Goal: Task Accomplishment & Management: Manage account settings

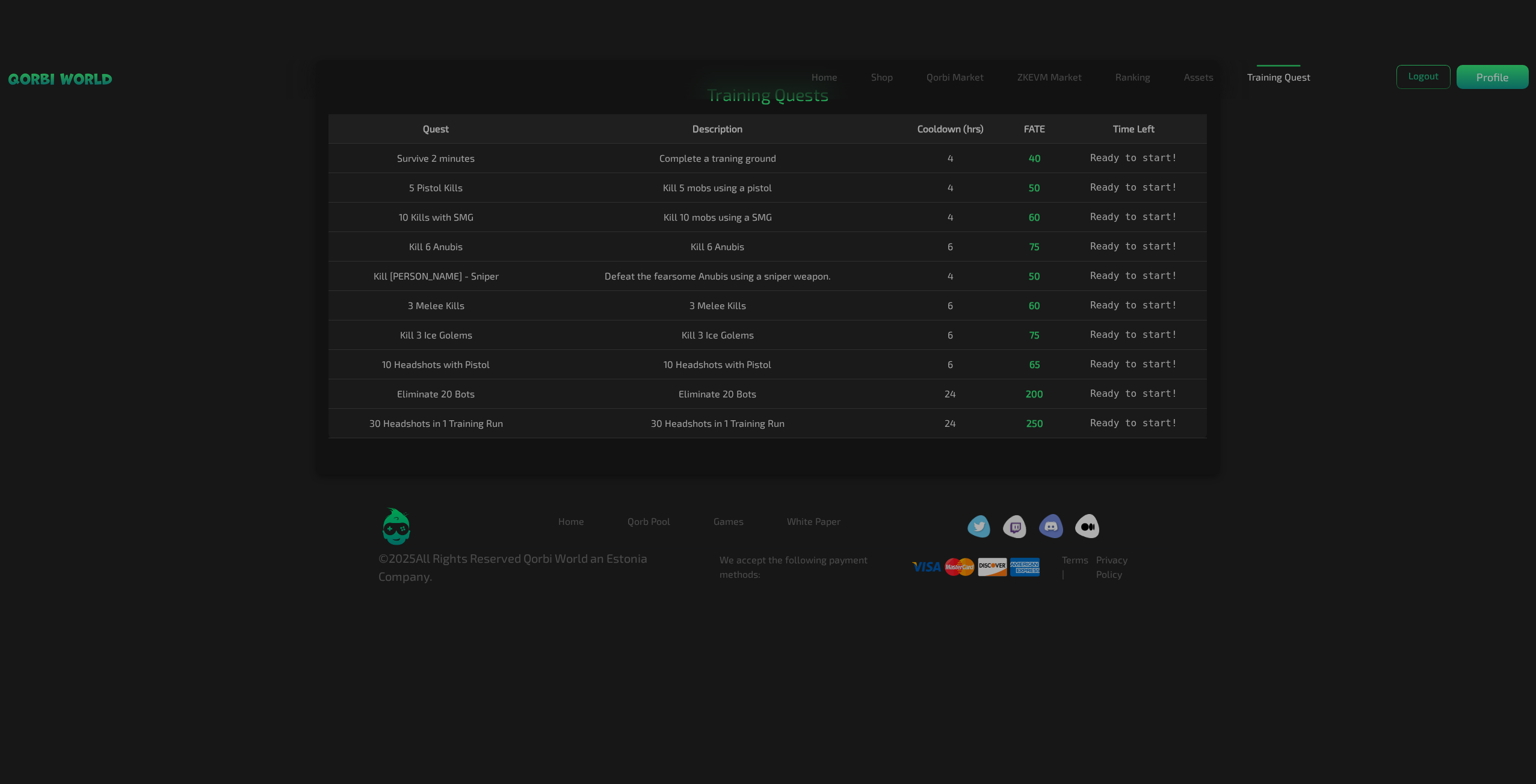
drag, startPoint x: 509, startPoint y: 29, endPoint x: 569, endPoint y: 26, distance: 60.1
click at [512, 28] on html "Home Shop Qorbi Market ZKEVM Market Ranking Assets Assets Bundles Forge Burn Eg…" at bounding box center [768, 292] width 1536 height 585
click at [1193, 76] on link "Assets" at bounding box center [1199, 77] width 39 height 24
click at [1501, 72] on p "Profile" at bounding box center [1492, 78] width 33 height 16
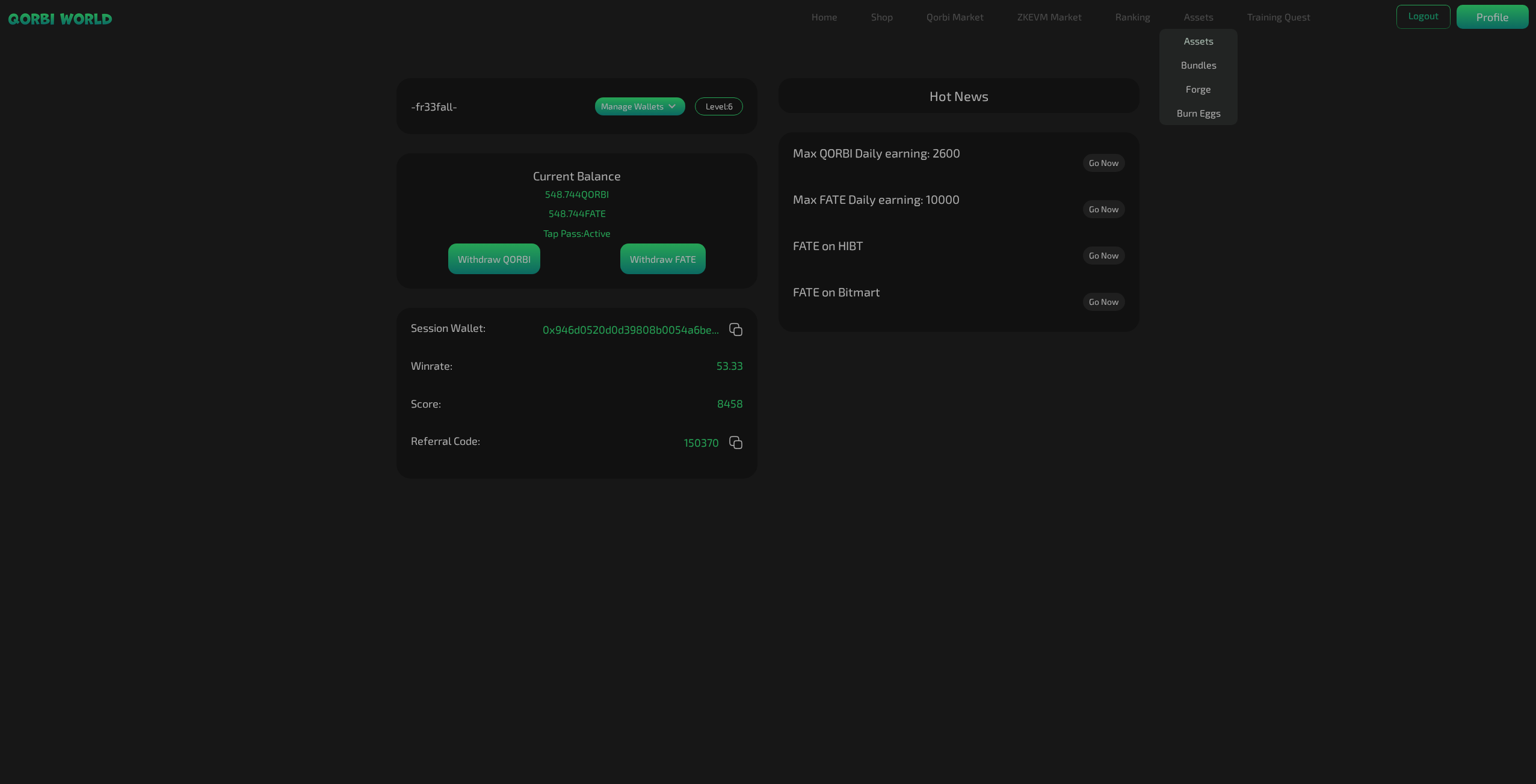
click at [1202, 36] on link "Assets" at bounding box center [1199, 41] width 39 height 24
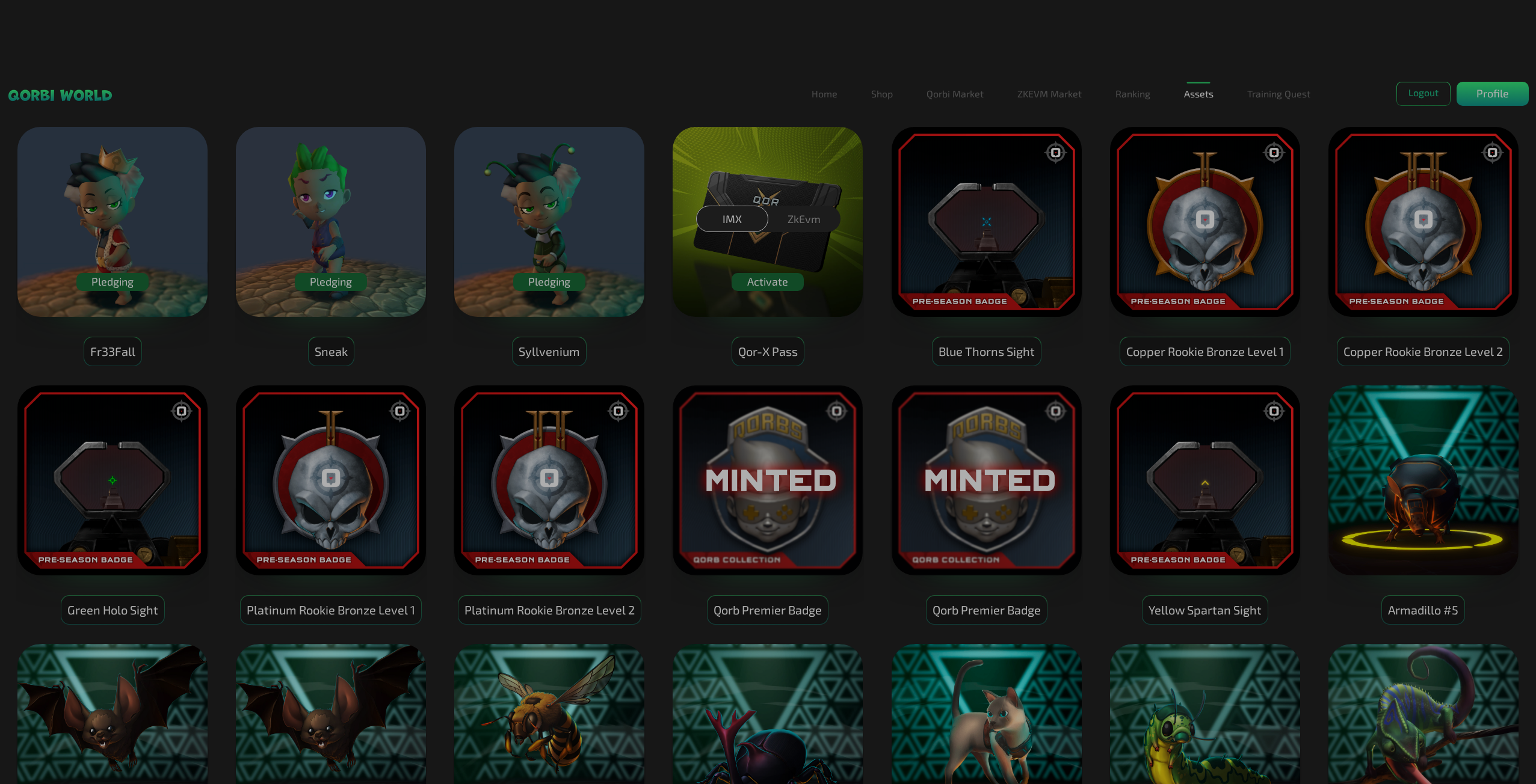
click at [733, 219] on div "IMX" at bounding box center [732, 218] width 72 height 26
click at [727, 219] on div "IMX" at bounding box center [732, 218] width 72 height 26
click at [760, 287] on div "IMX ZkEvm" at bounding box center [768, 222] width 1536 height 291
click at [768, 286] on div "IMX ZkEvm" at bounding box center [768, 222] width 1536 height 291
click at [767, 279] on div "IMX ZkEvm" at bounding box center [768, 222] width 1536 height 291
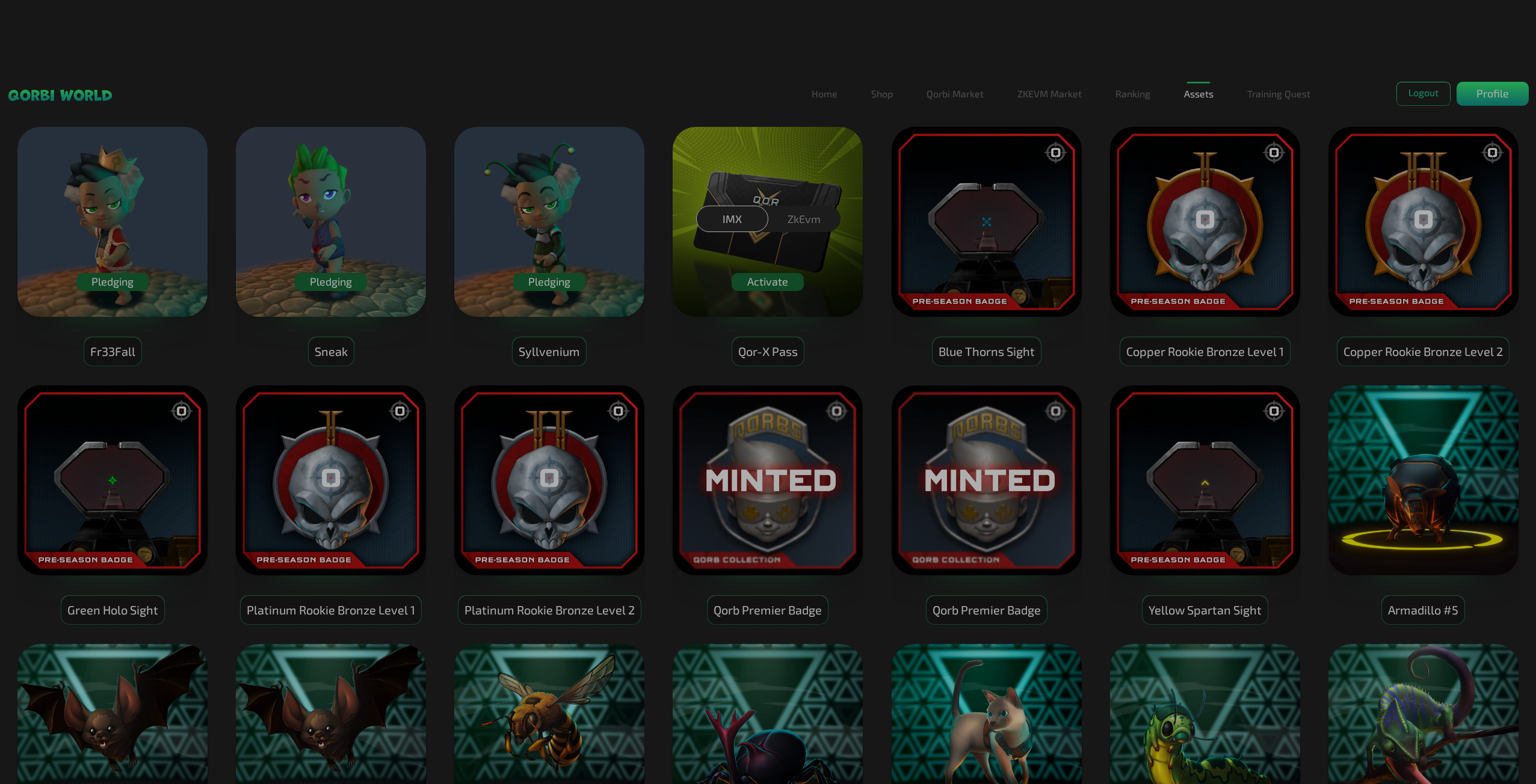
click at [552, 278] on div "IMX ZkEvm" at bounding box center [768, 222] width 1536 height 291
click at [161, 207] on div "IMX ZkEvm" at bounding box center [768, 222] width 1536 height 291
drag, startPoint x: 94, startPoint y: 287, endPoint x: 105, endPoint y: 270, distance: 20.2
click at [102, 274] on div "IMX ZkEvm" at bounding box center [768, 222] width 1536 height 291
click at [107, 272] on div "IMX ZkEvm" at bounding box center [768, 222] width 1536 height 291
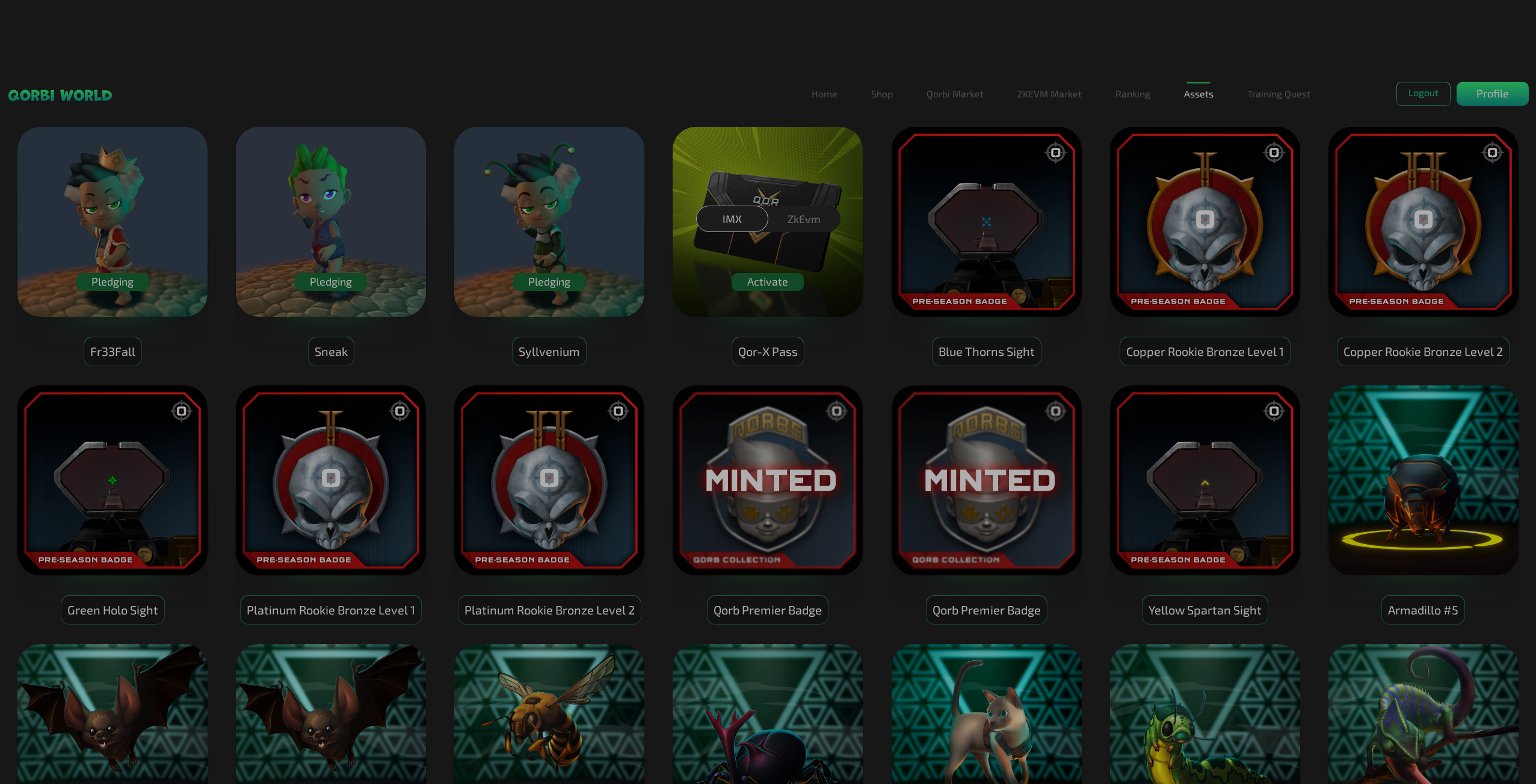
click at [110, 290] on div "IMX ZkEvm" at bounding box center [768, 222] width 1536 height 291
click at [112, 275] on div "IMX ZkEvm" at bounding box center [768, 222] width 1536 height 291
click at [107, 353] on div "IMX ZkEvm" at bounding box center [768, 222] width 1536 height 291
drag, startPoint x: 106, startPoint y: 353, endPoint x: 131, endPoint y: 287, distance: 70.6
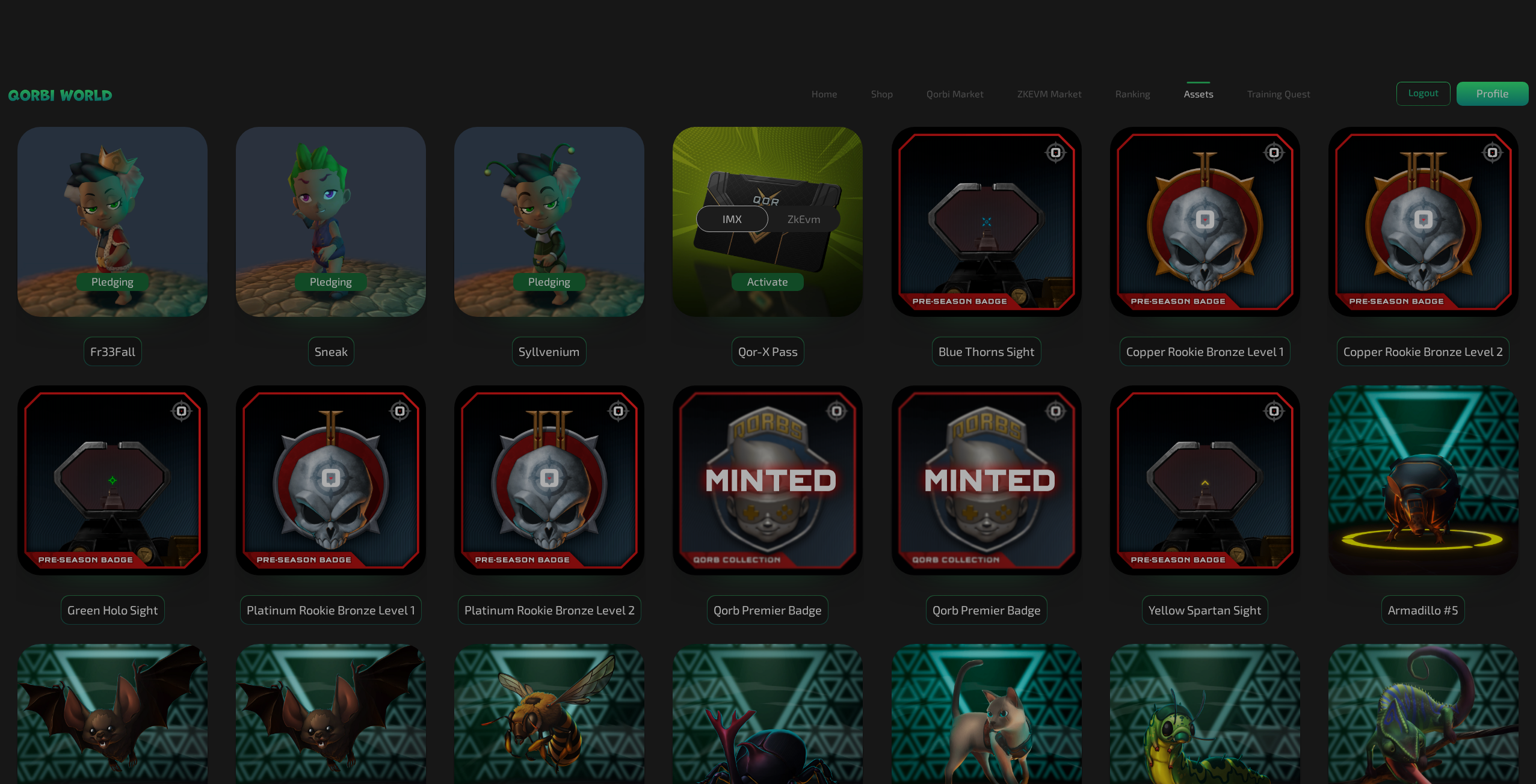
click at [107, 351] on div "IMX ZkEvm" at bounding box center [768, 222] width 1536 height 291
click at [98, 108] on div "IMX ZkEvm" at bounding box center [768, 222] width 1536 height 291
drag, startPoint x: 109, startPoint y: 204, endPoint x: 111, endPoint y: 185, distance: 19.1
click at [109, 199] on div "IMX ZkEvm" at bounding box center [768, 222] width 1536 height 291
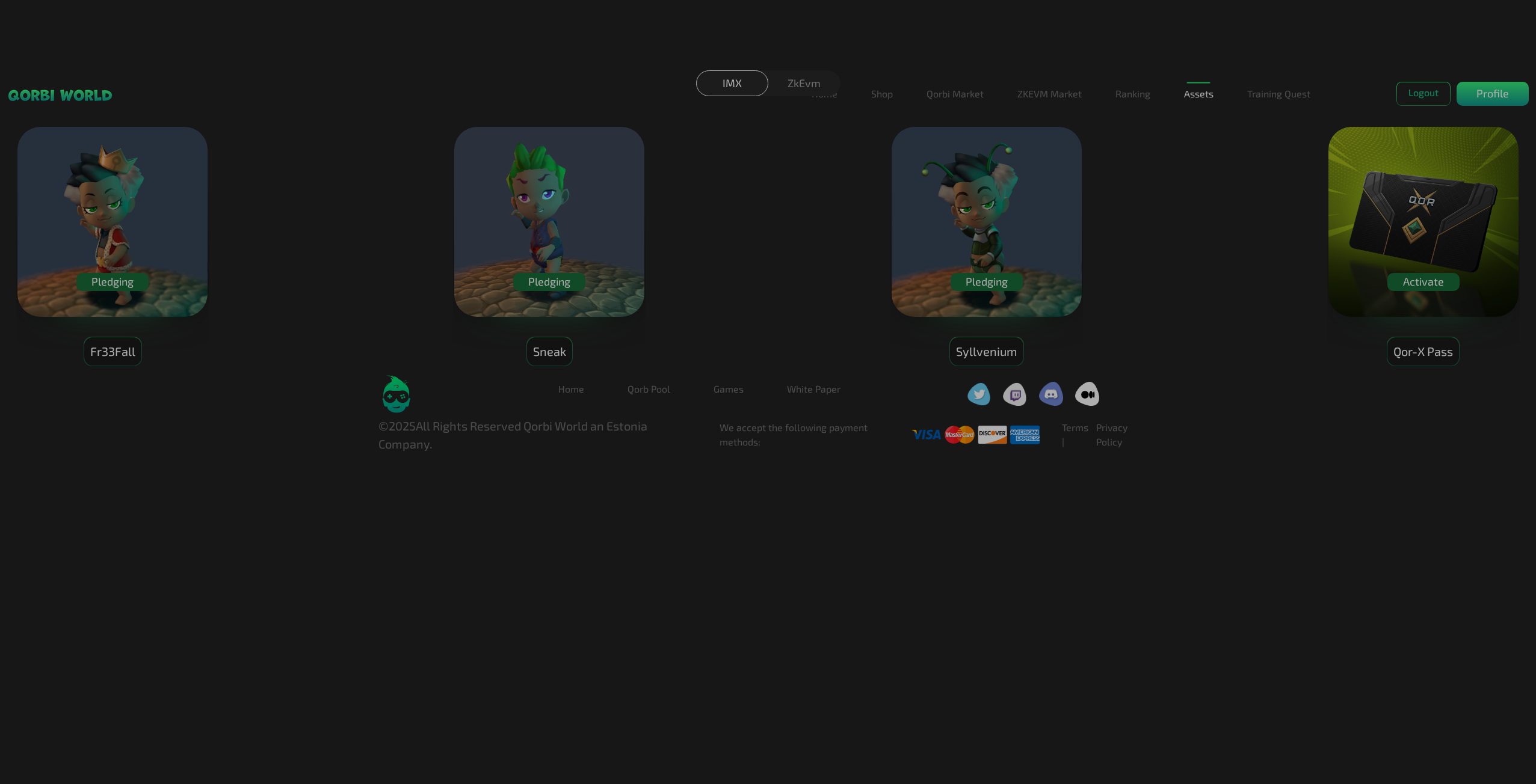
click at [131, 287] on div "Pledging" at bounding box center [112, 282] width 72 height 18
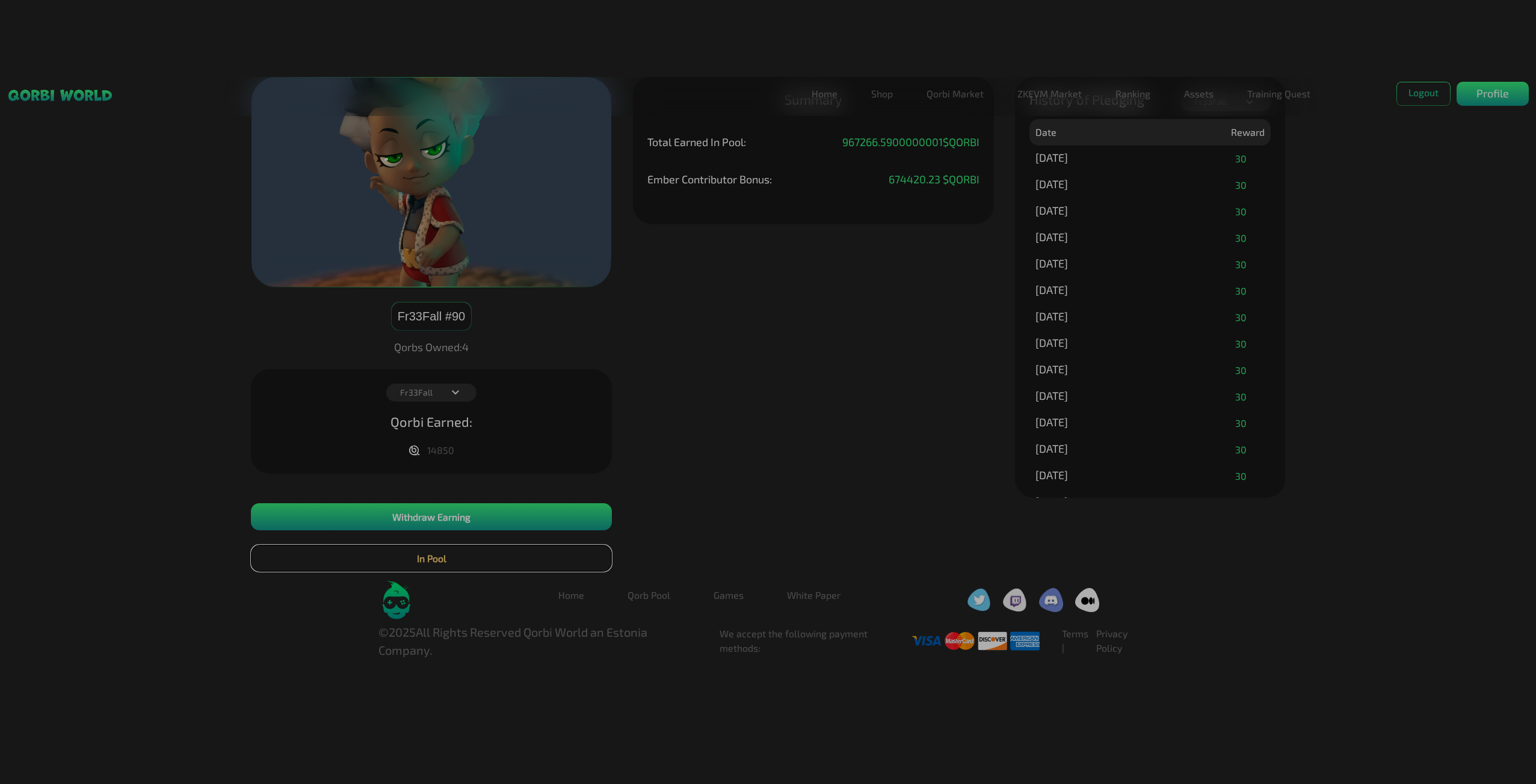
click at [439, 565] on button "In Pool" at bounding box center [431, 558] width 361 height 27
click at [726, 591] on link "Games" at bounding box center [728, 595] width 49 height 24
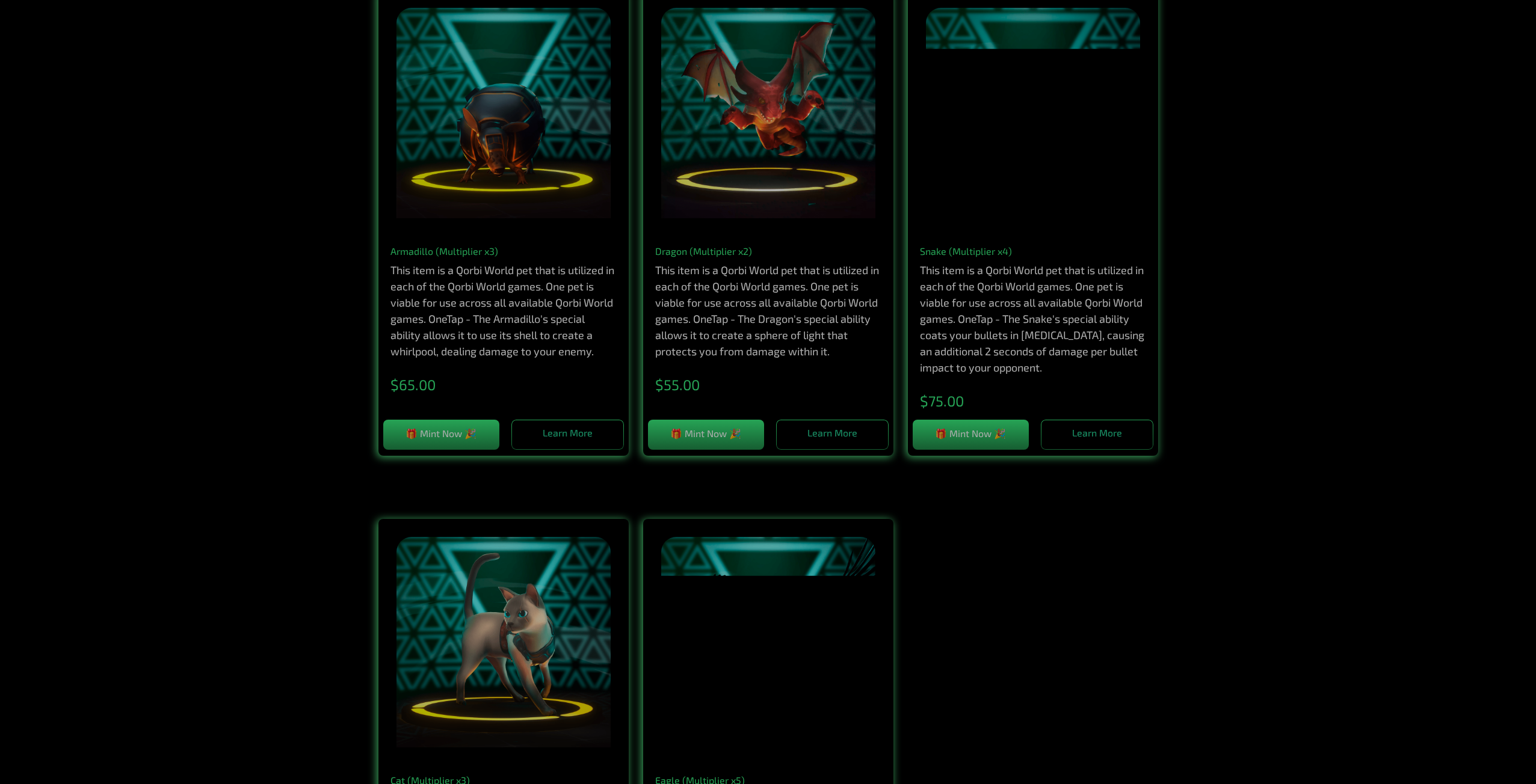
scroll to position [1484, 0]
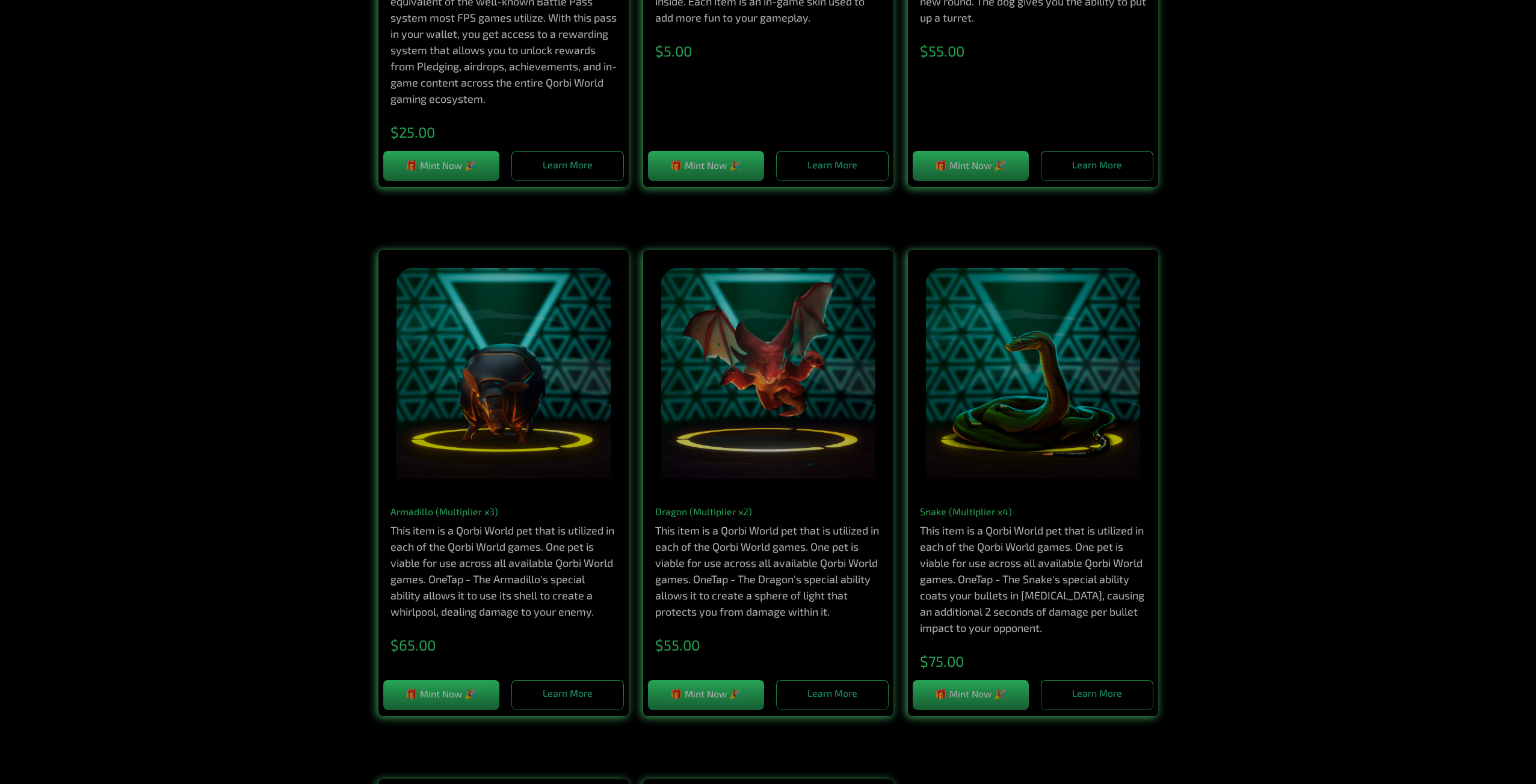
drag, startPoint x: 1348, startPoint y: 424, endPoint x: 1337, endPoint y: 365, distance: 60.0
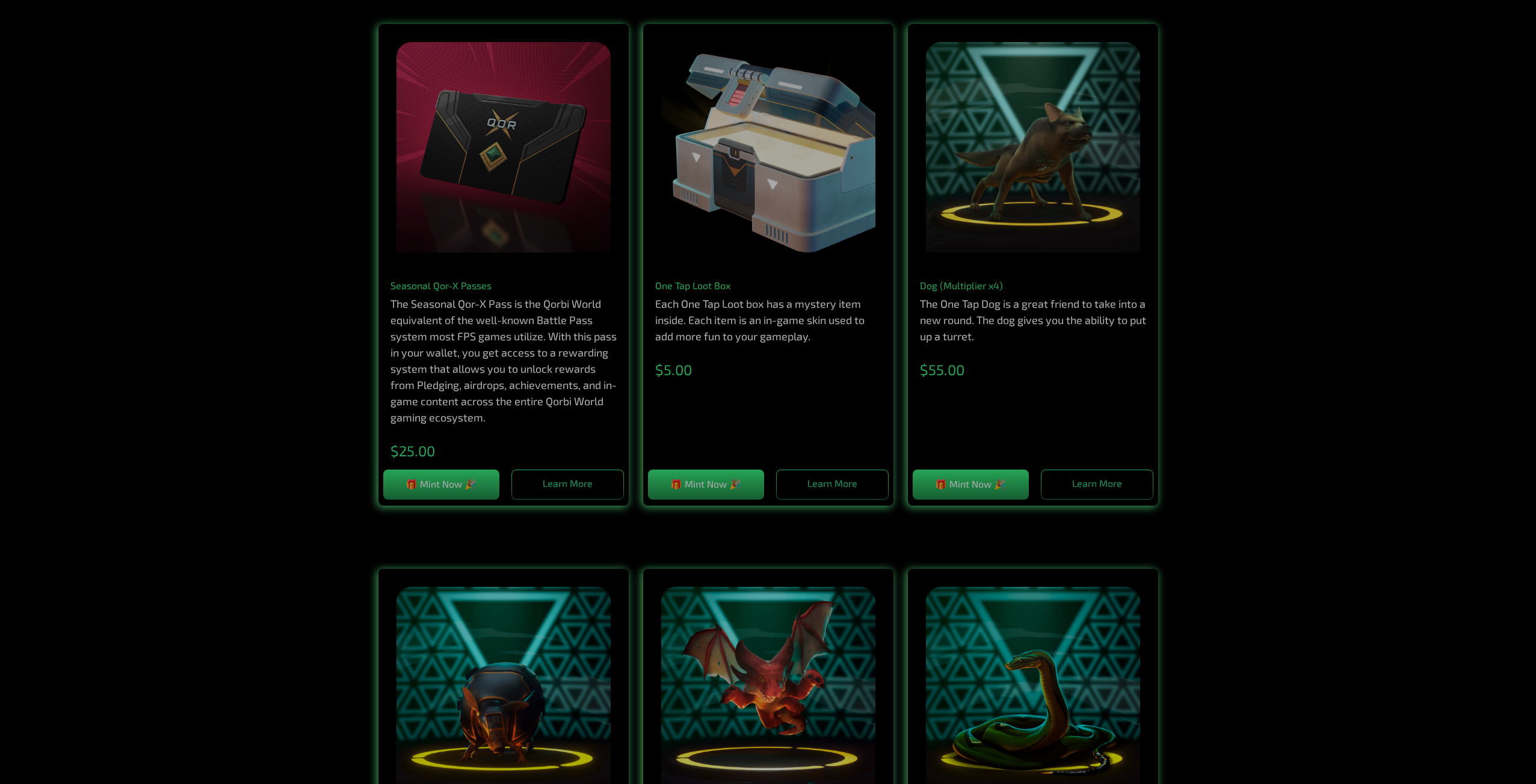
scroll to position [0, 0]
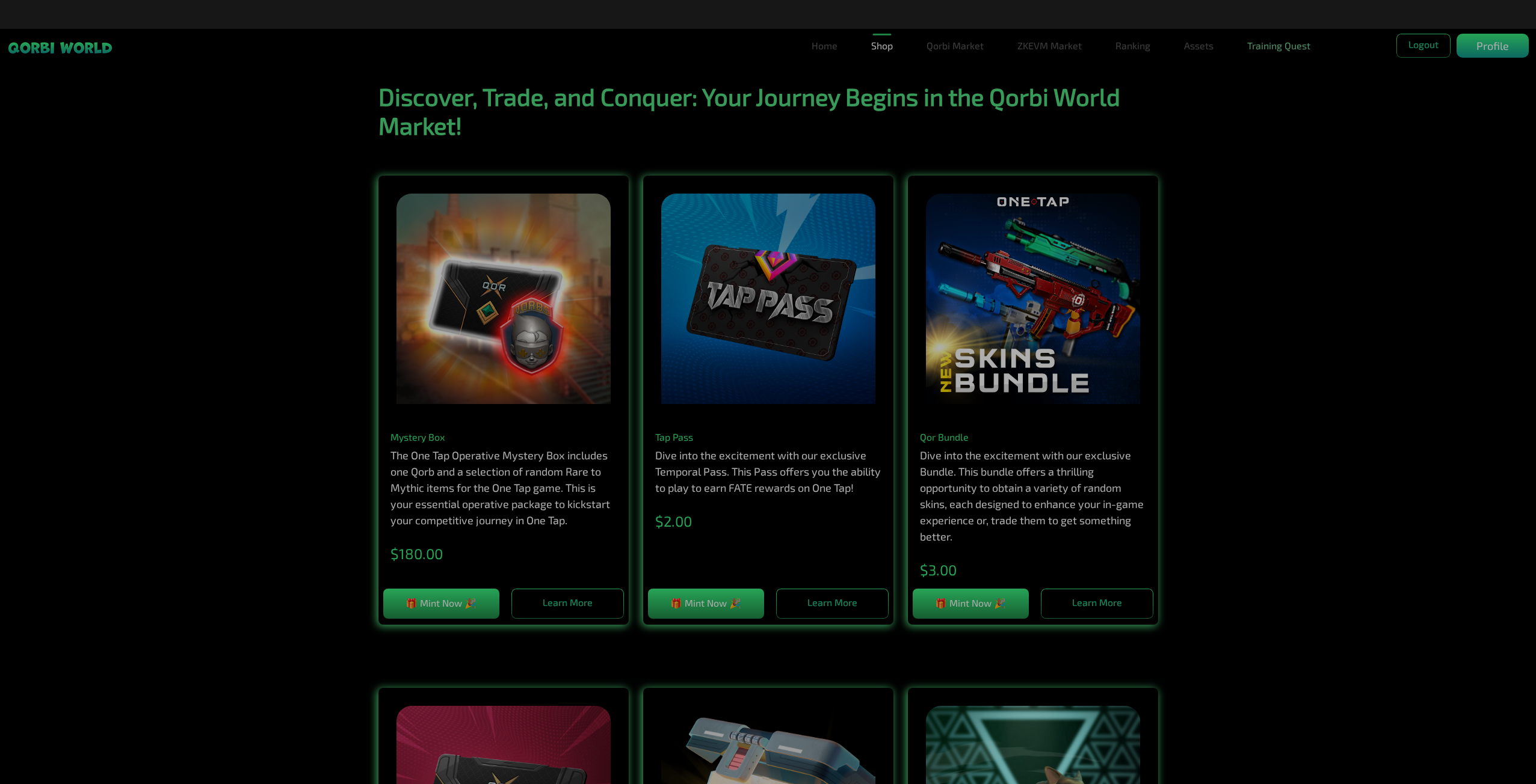
drag, startPoint x: 1335, startPoint y: 583, endPoint x: 1295, endPoint y: 49, distance: 535.5
click at [1199, 40] on link "Assets" at bounding box center [1199, 45] width 39 height 24
click at [1190, 69] on link "Assets" at bounding box center [1199, 70] width 39 height 24
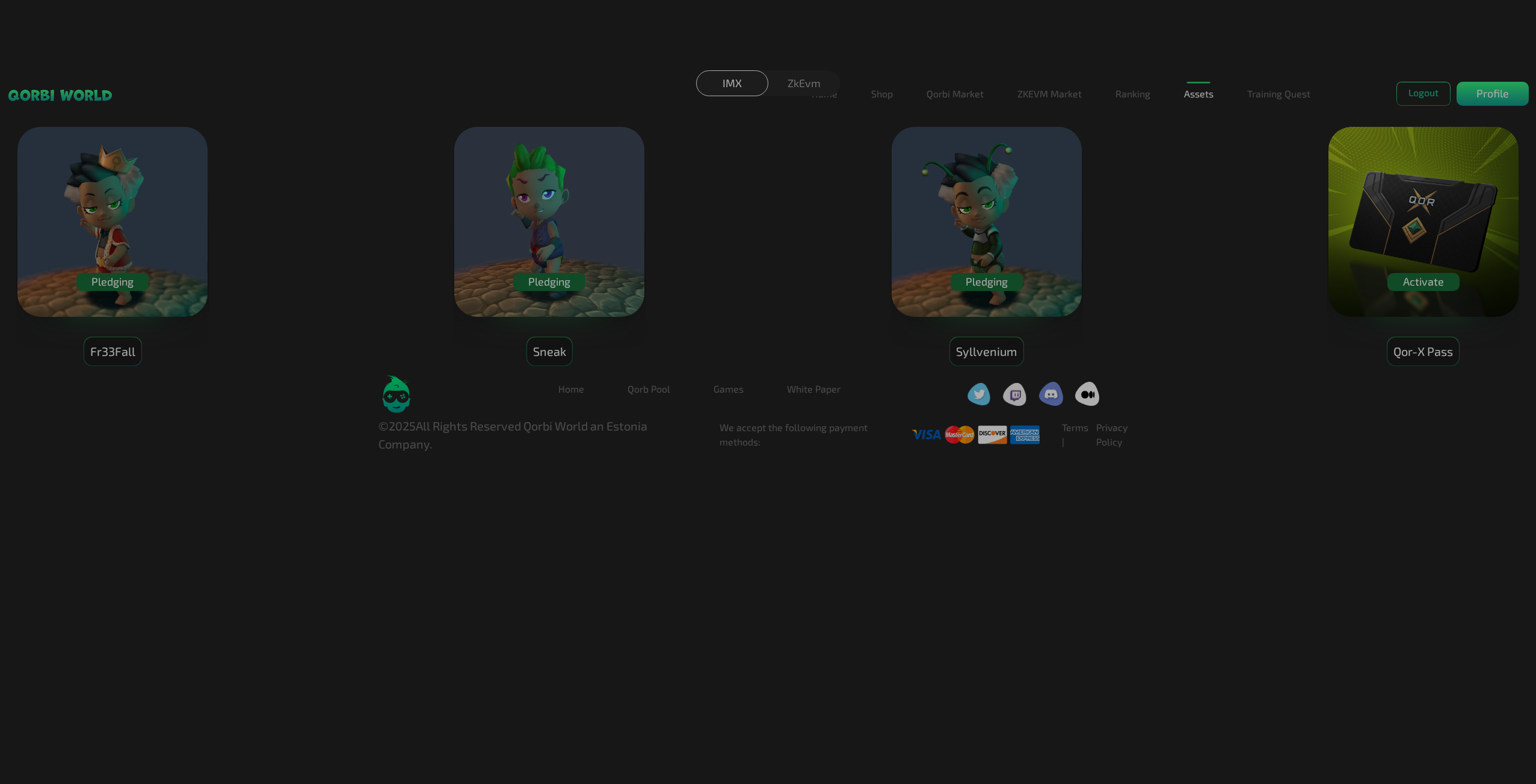
click at [569, 278] on div "Pledging" at bounding box center [549, 282] width 72 height 18
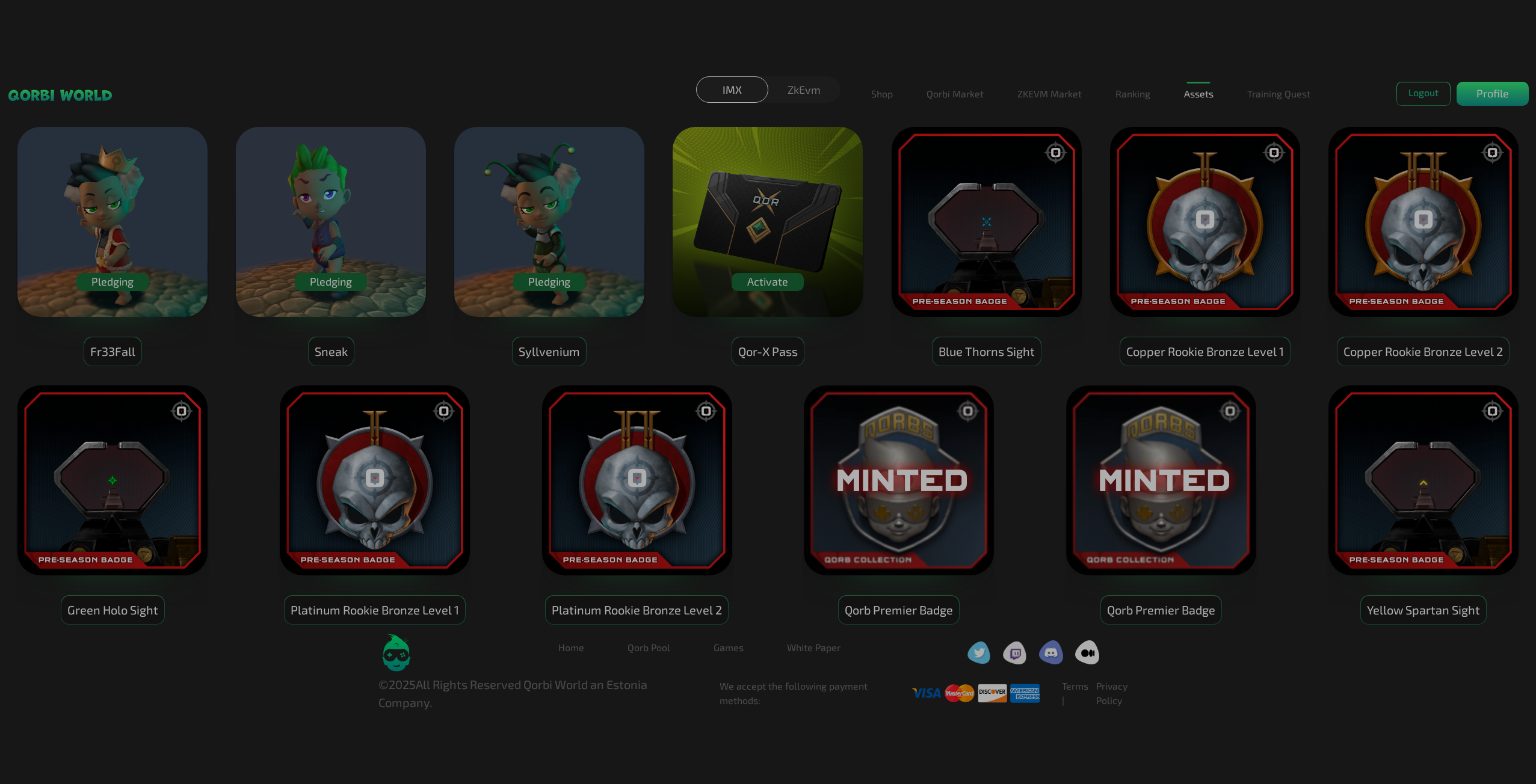
click at [1419, 284] on img at bounding box center [1423, 221] width 192 height 192
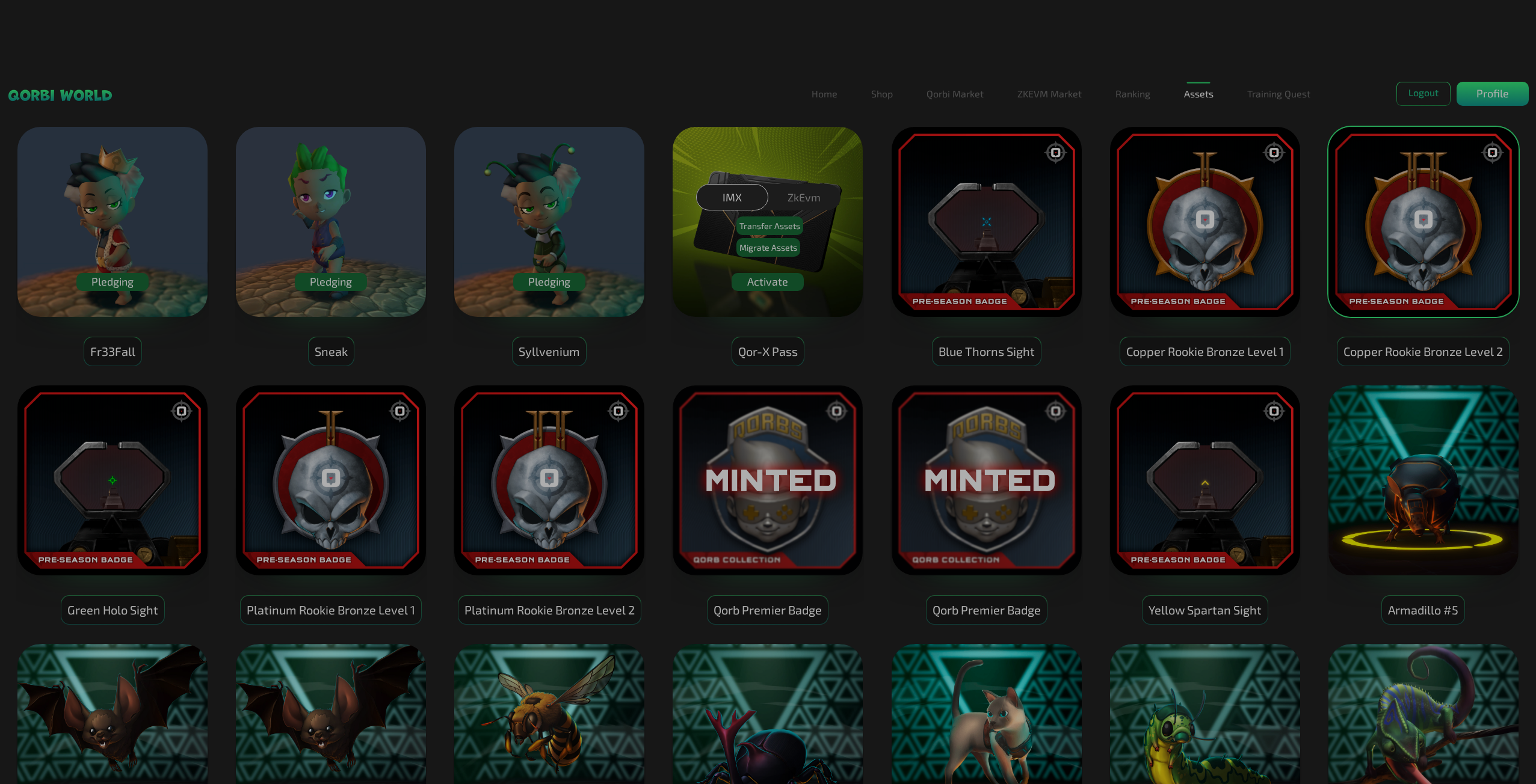
click at [751, 278] on div "IMX ZkEvm Transfer Assets Migrate Assets" at bounding box center [768, 222] width 1536 height 291
drag, startPoint x: 1513, startPoint y: 637, endPoint x: 1434, endPoint y: 54, distance: 588.3
click at [1428, 84] on div "IMX ZkEvm Transfer Assets Migrate Assets" at bounding box center [768, 222] width 1536 height 291
click at [1426, 95] on div "IMX ZkEvm Transfer Assets Migrate Assets" at bounding box center [768, 222] width 1536 height 291
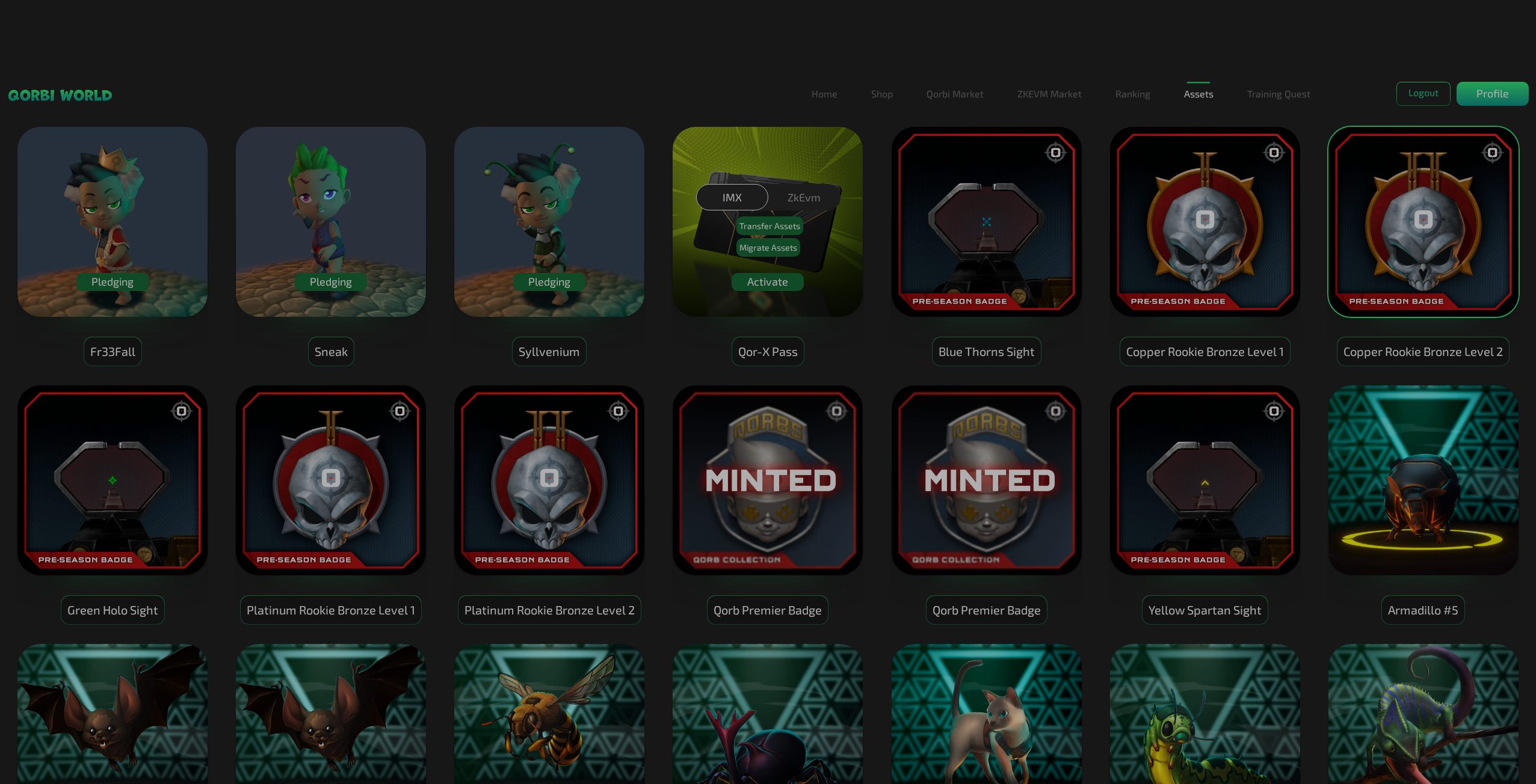
drag, startPoint x: 1428, startPoint y: 98, endPoint x: 1346, endPoint y: 61, distance: 90.0
click at [1411, 91] on div "IMX ZkEvm Transfer Assets Migrate Assets" at bounding box center [768, 222] width 1536 height 291
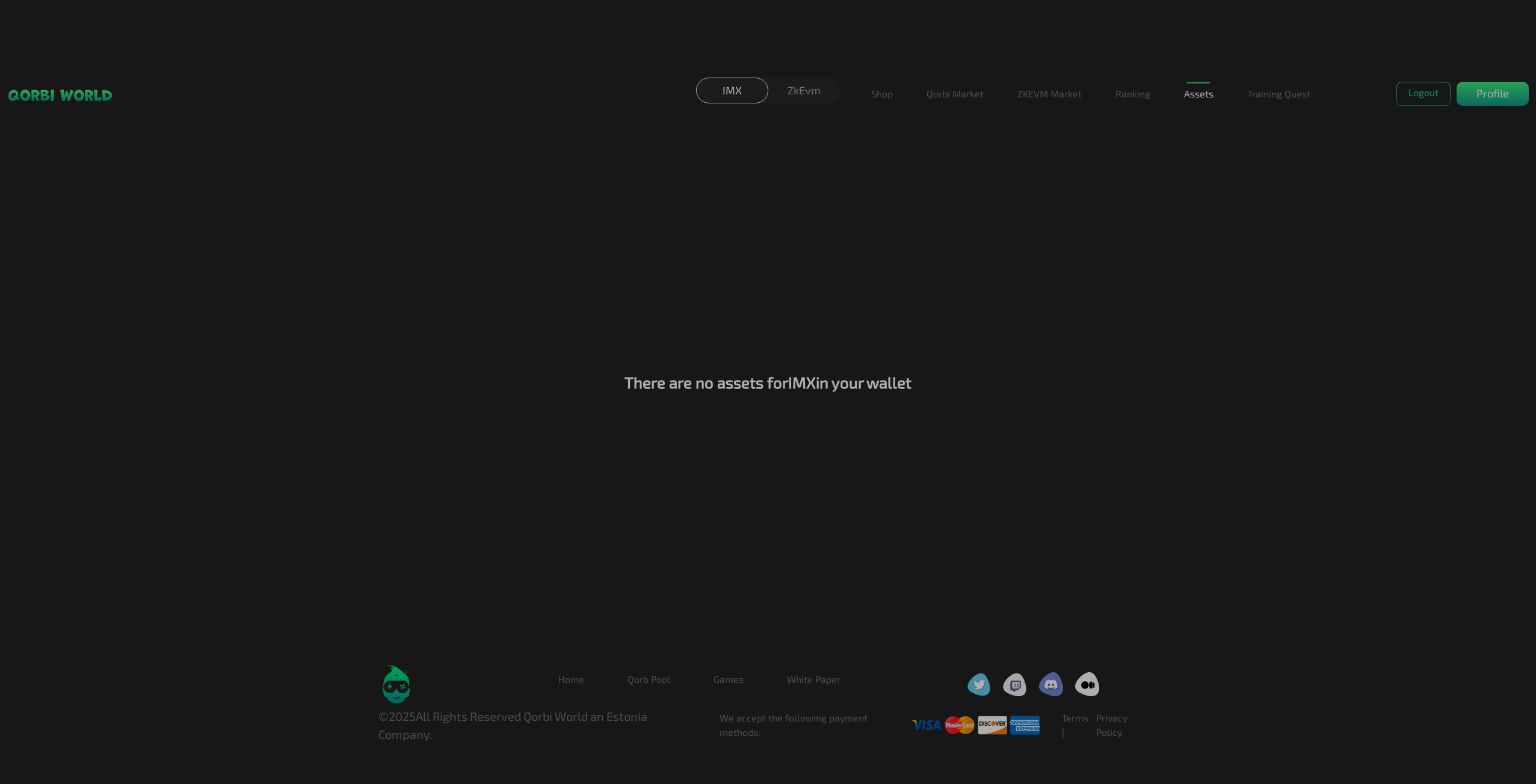
drag, startPoint x: 1416, startPoint y: 85, endPoint x: 1430, endPoint y: 101, distance: 21.3
click at [1416, 85] on div "IMX ZkEvm" at bounding box center [768, 93] width 1536 height 33
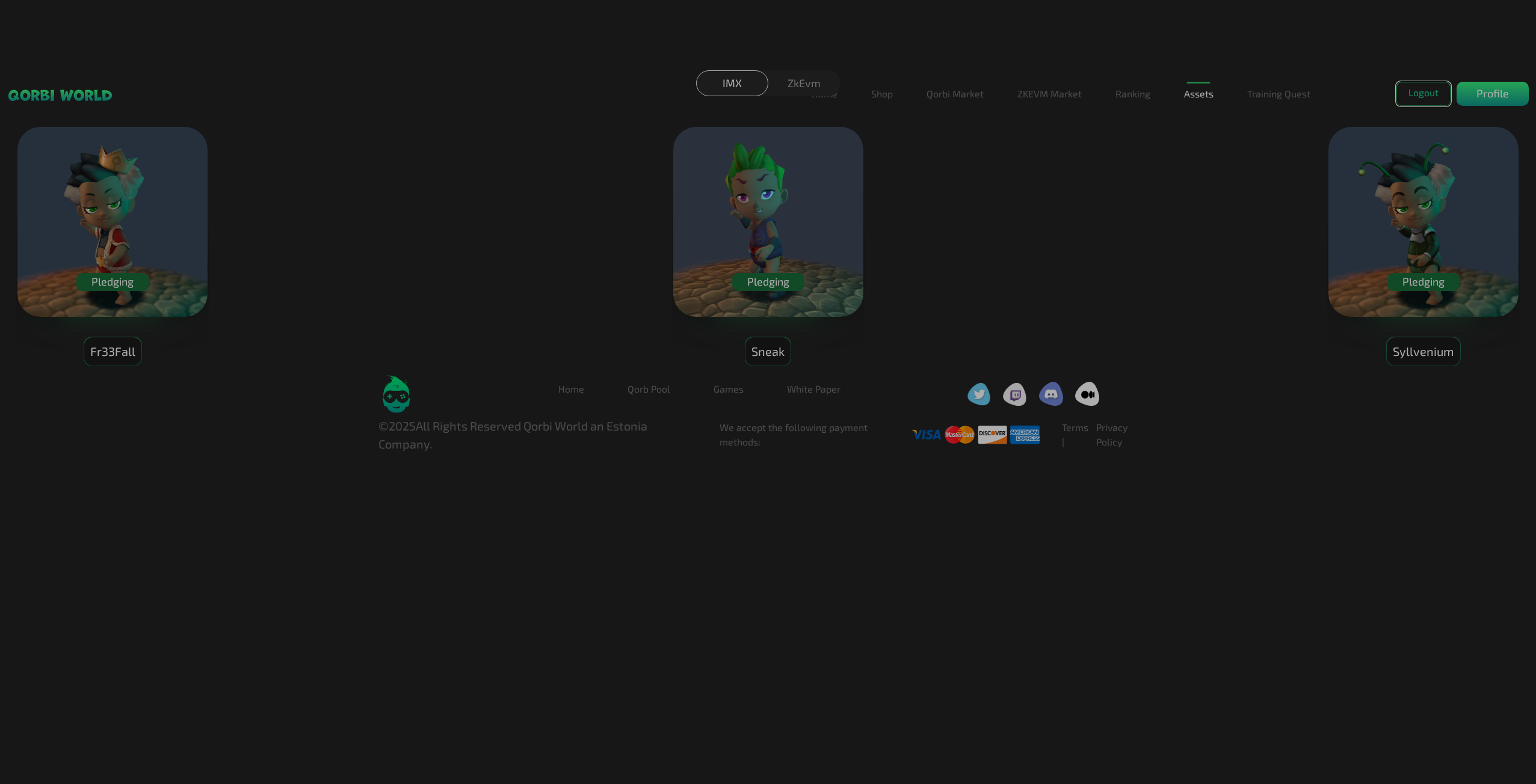
click at [1432, 100] on button "Logout" at bounding box center [1423, 94] width 54 height 24
